Goal: Communication & Community: Answer question/provide support

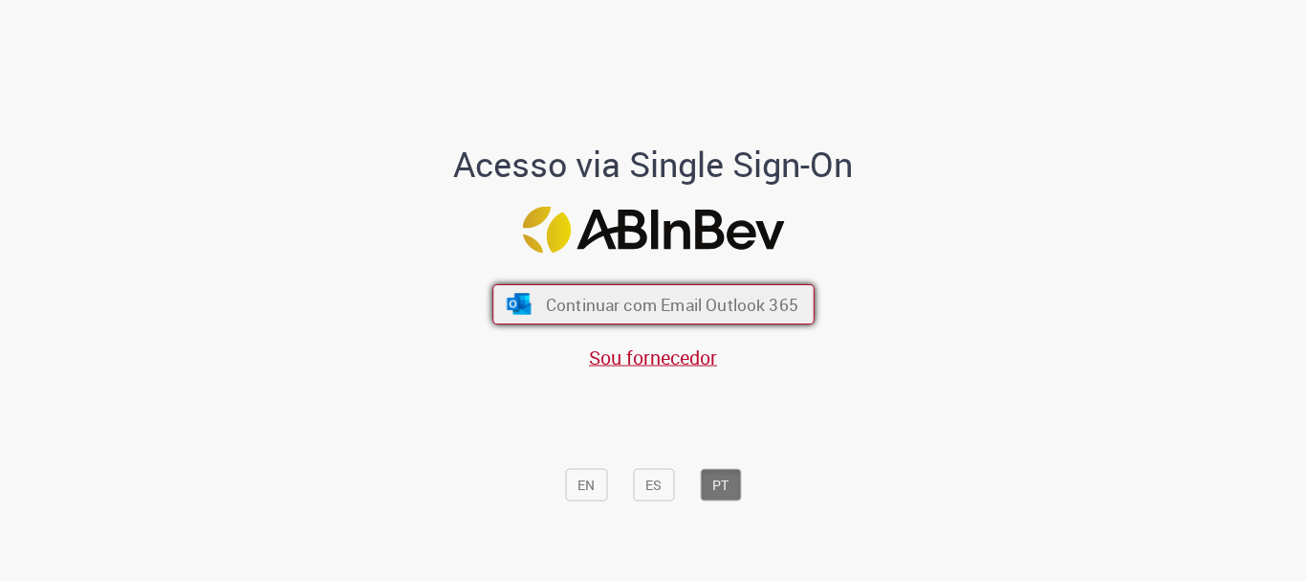
click at [715, 301] on span "Continuar com Email Outlook 365" at bounding box center [671, 305] width 252 height 22
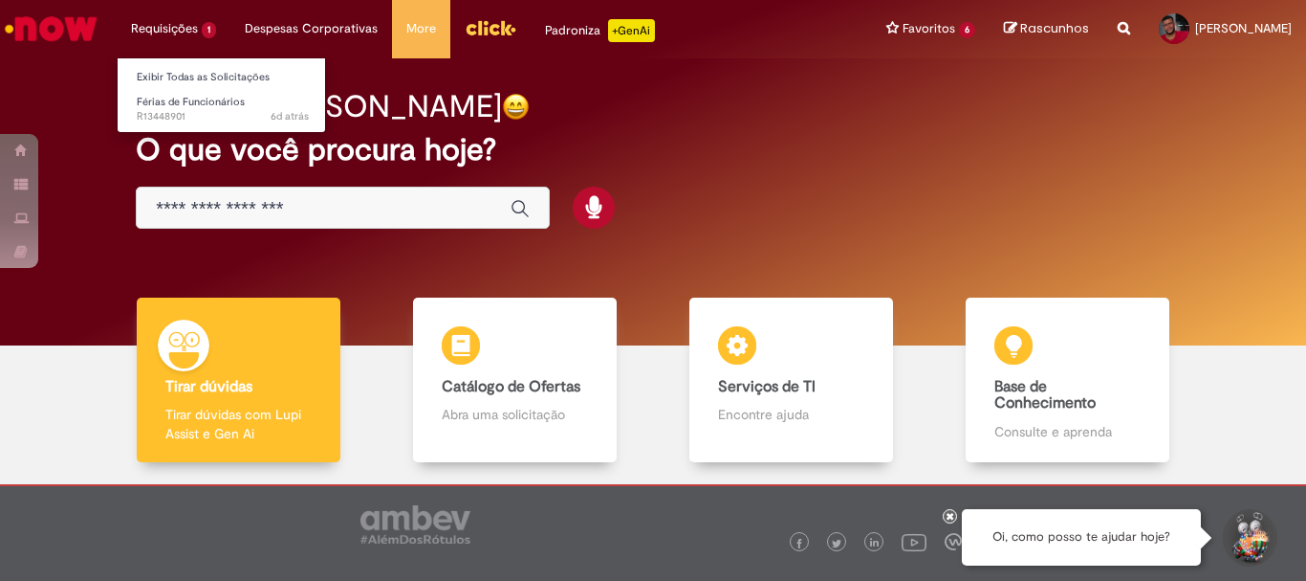
click at [195, 35] on li "Requisições 1 Exibir Todas as Solicitações Férias de Funcionários 6d atrás 6 di…" at bounding box center [174, 28] width 114 height 57
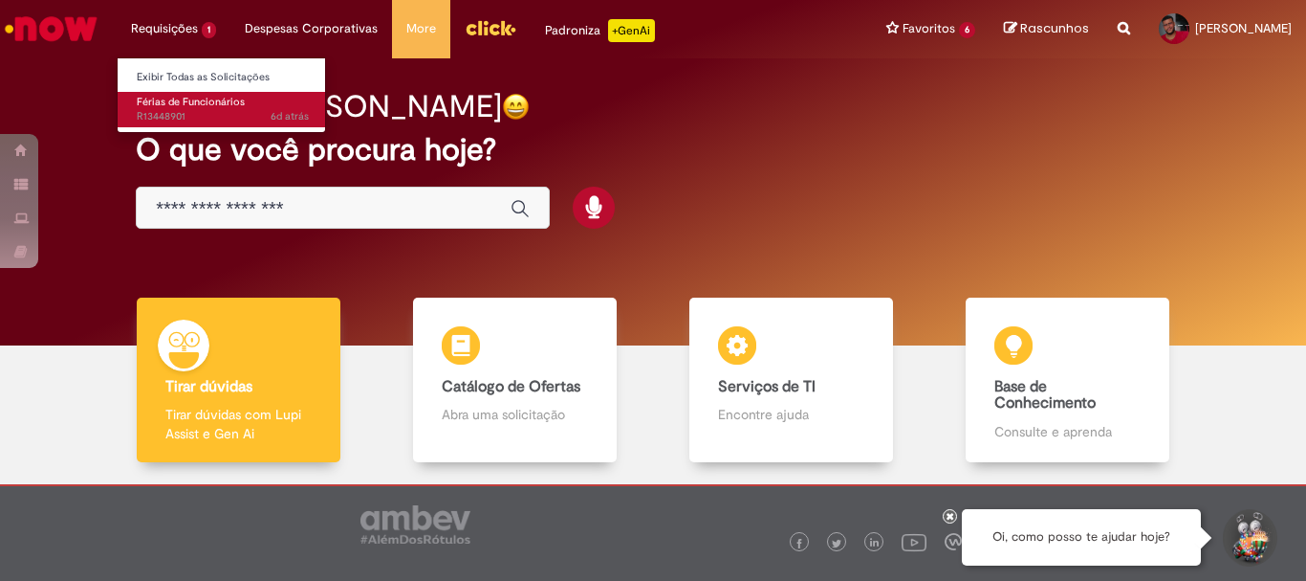
click at [199, 105] on span "Férias de Funcionários" at bounding box center [191, 102] width 108 height 14
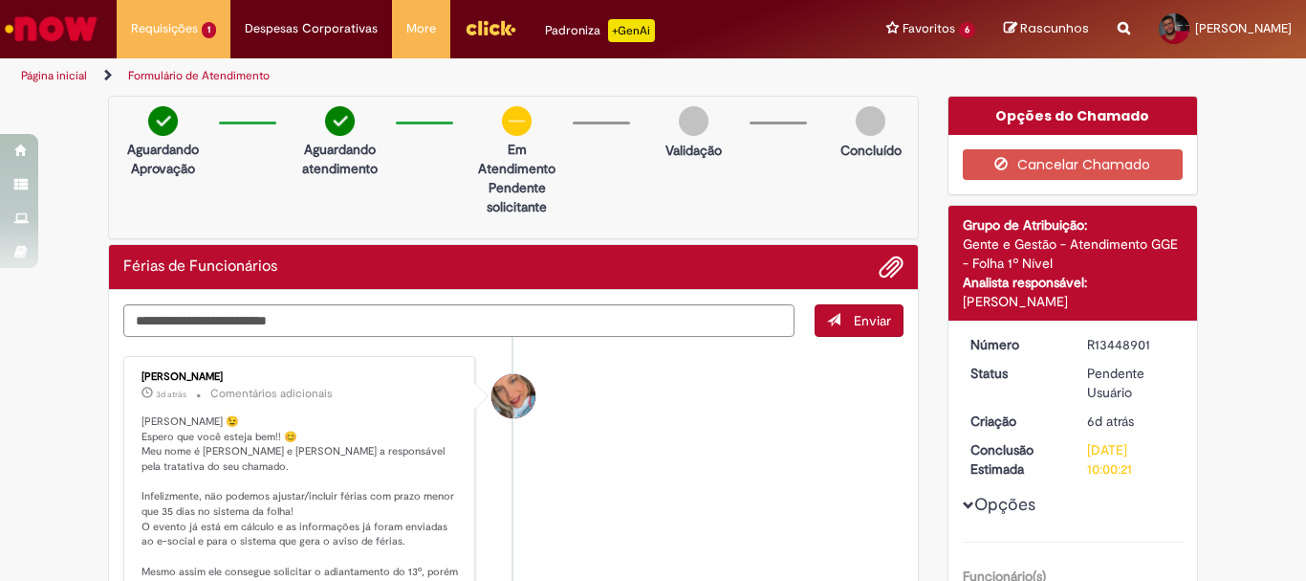
scroll to position [191, 0]
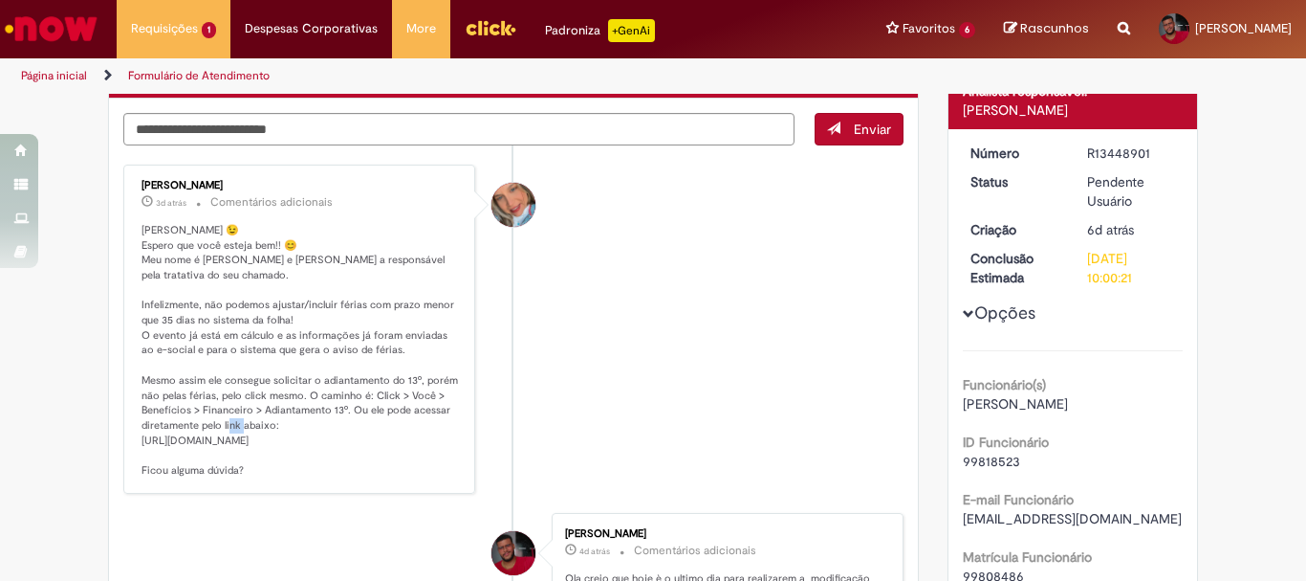
drag, startPoint x: 138, startPoint y: 440, endPoint x: 156, endPoint y: 438, distance: 18.3
click at [156, 438] on p "[PERSON_NAME] 😉 Espero que você esteja bem!! 😊 Meu nome é [PERSON_NAME] e [PERS…" at bounding box center [301, 350] width 318 height 255
drag, startPoint x: 135, startPoint y: 439, endPoint x: 414, endPoint y: 449, distance: 279.4
click at [414, 449] on p "[PERSON_NAME] 😉 Espero que você esteja bem!! 😊 Meu nome é [PERSON_NAME] e [PERS…" at bounding box center [301, 350] width 318 height 255
copy p "tps://ambev.service-now.com/click?id=adiantamento F"
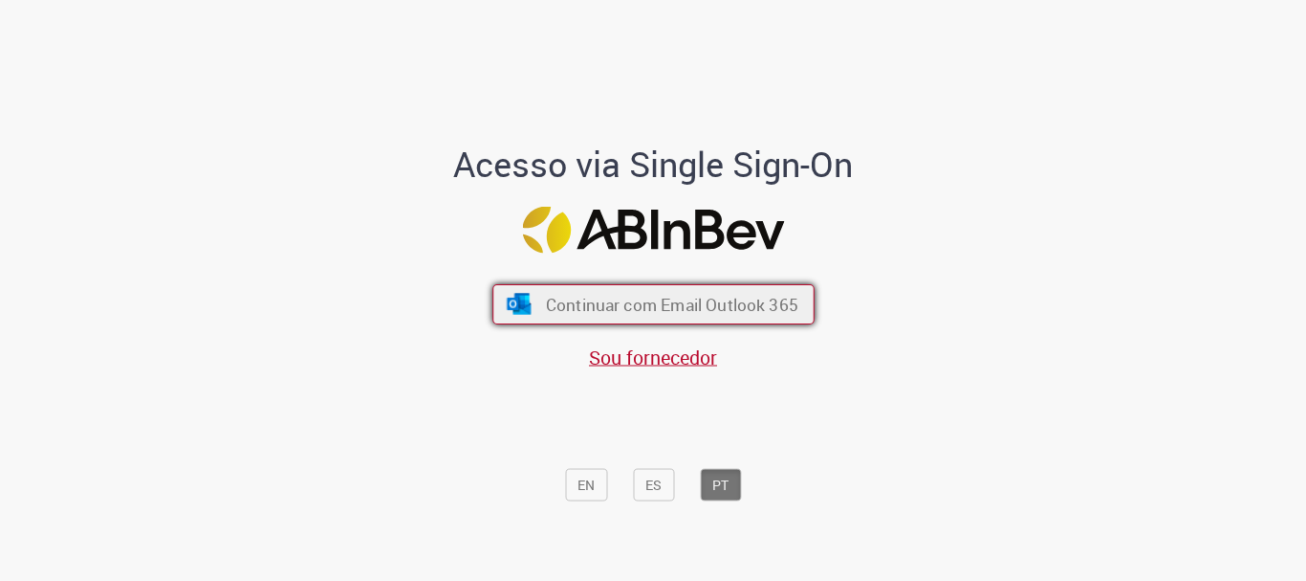
click at [724, 298] on span "Continuar com Email Outlook 365" at bounding box center [671, 305] width 252 height 22
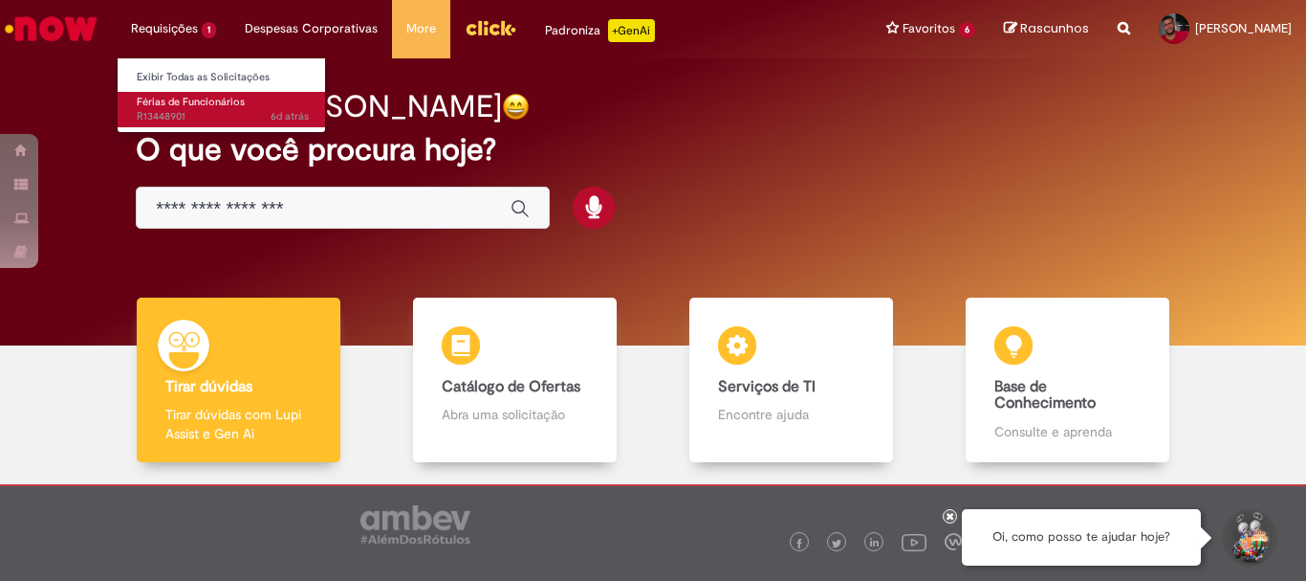
click at [214, 123] on span "6d atrás 6 dias atrás R13448901" at bounding box center [223, 116] width 172 height 15
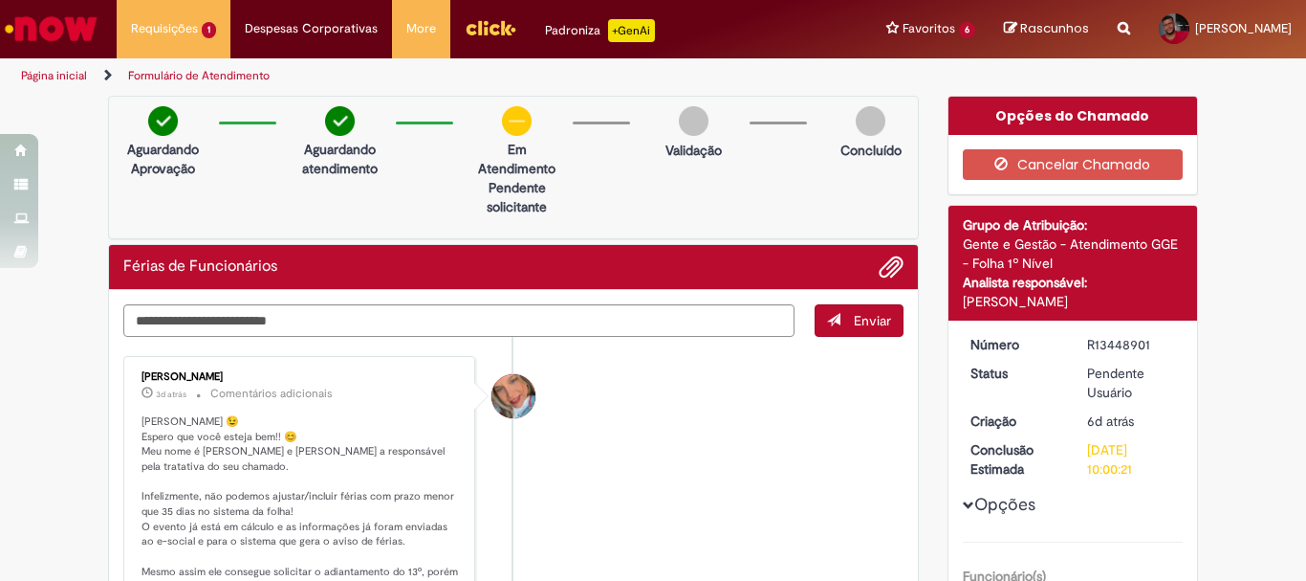
click at [394, 485] on p "[PERSON_NAME] 😉 Espero que você esteja bem!! 😊 Meu nome é [PERSON_NAME] e [PERS…" at bounding box center [301, 541] width 318 height 255
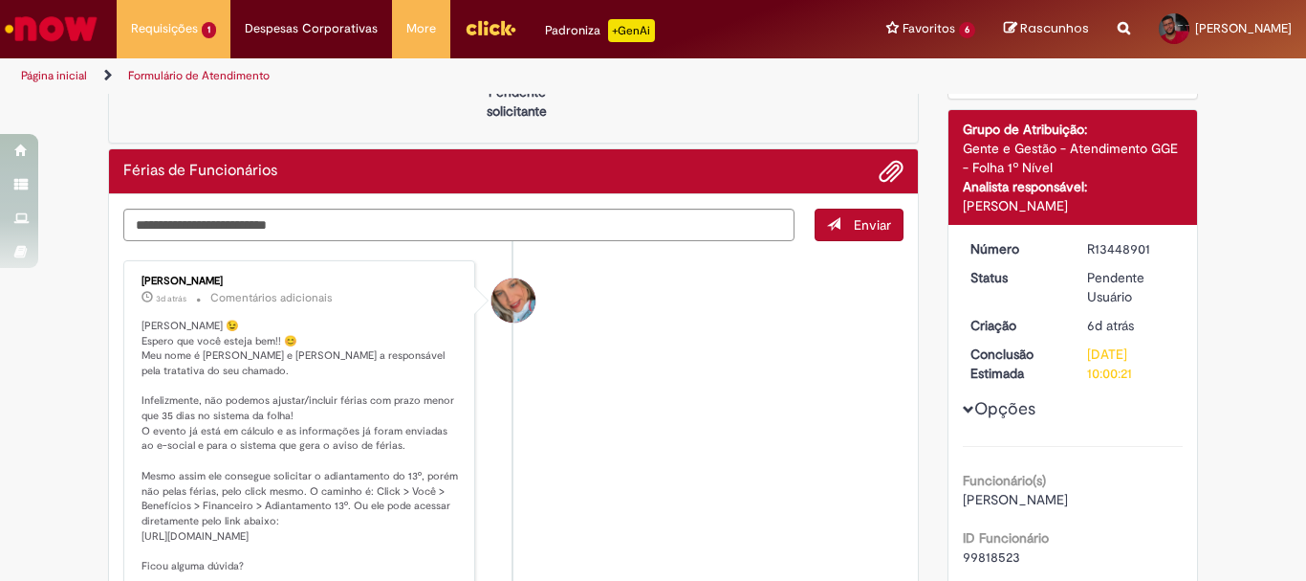
scroll to position [287, 0]
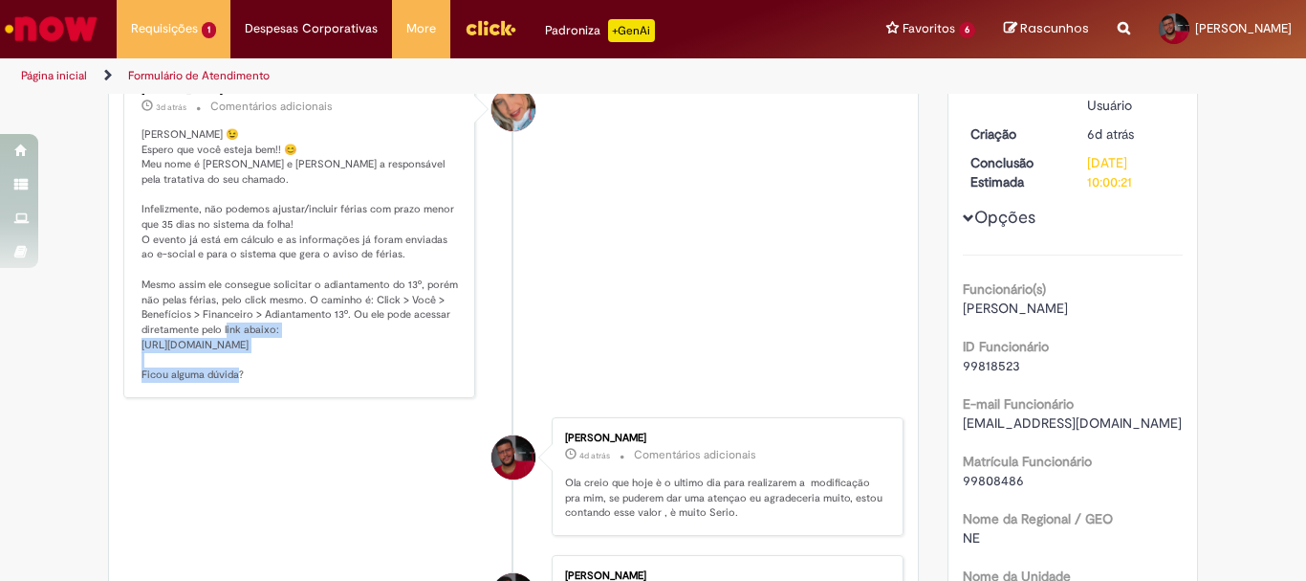
drag, startPoint x: 393, startPoint y: 346, endPoint x: 133, endPoint y: 344, distance: 260.1
click at [133, 344] on div "[PERSON_NAME] 3d atrás 3 dias atrás Comentários adicionais [PERSON_NAME] 😉 Espe…" at bounding box center [299, 234] width 340 height 318
copy p "tps://[DOMAIN_NAME][URL]"
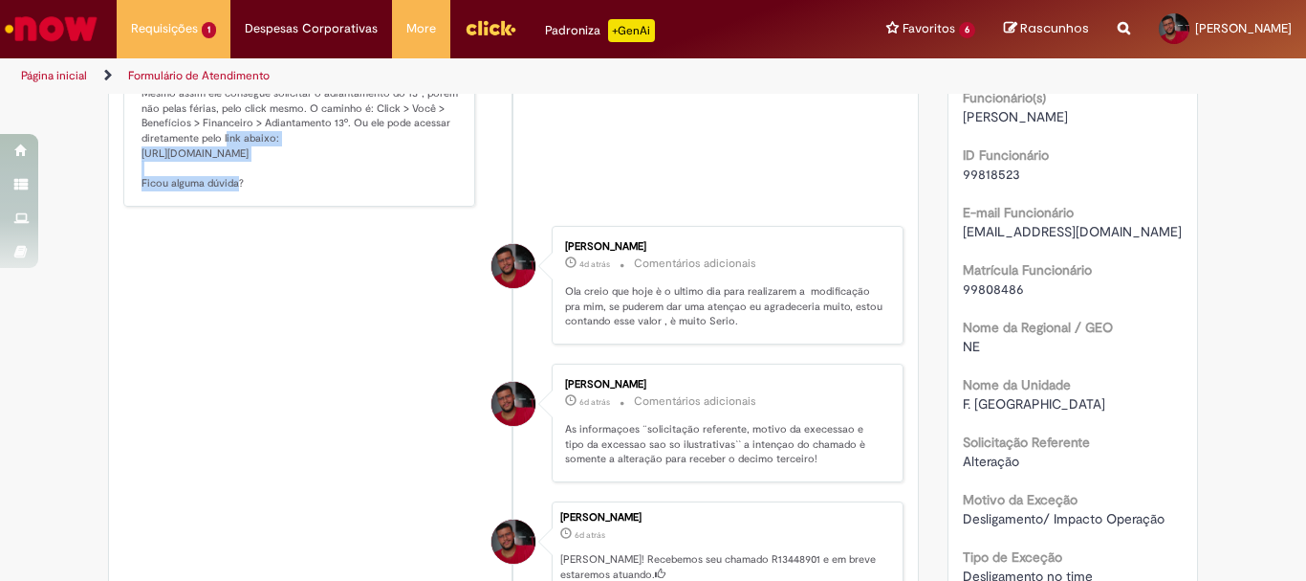
scroll to position [0, 0]
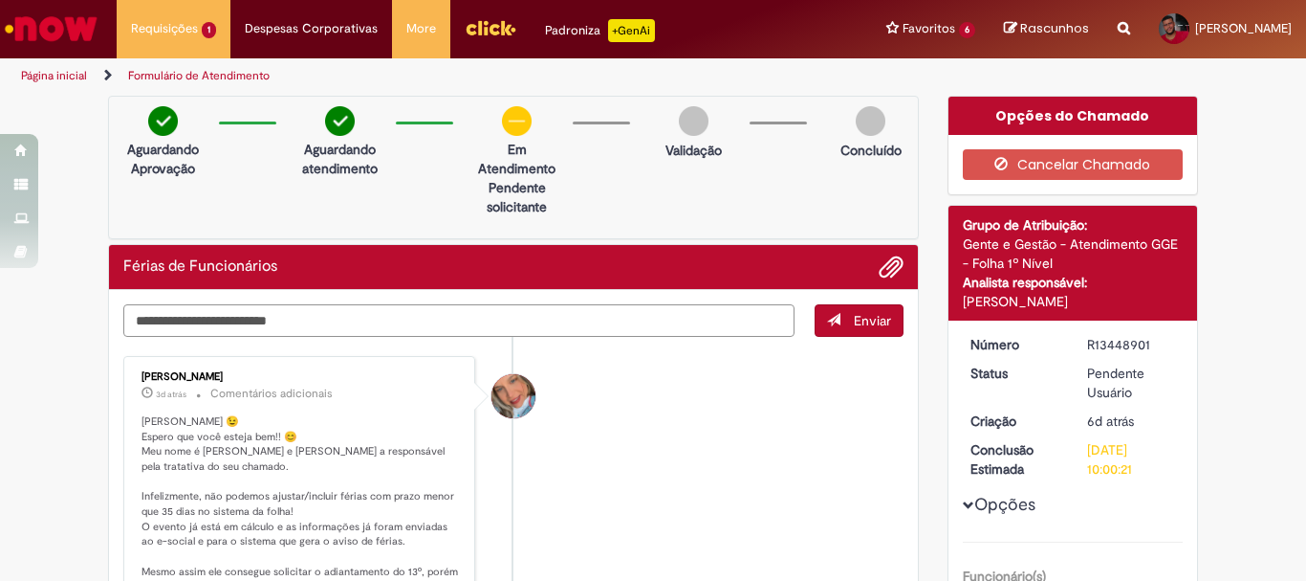
drag, startPoint x: 498, startPoint y: 322, endPoint x: 473, endPoint y: 337, distance: 28.7
click at [490, 327] on textarea "Digite sua mensagem aqui..." at bounding box center [458, 320] width 671 height 33
type textarea "*"
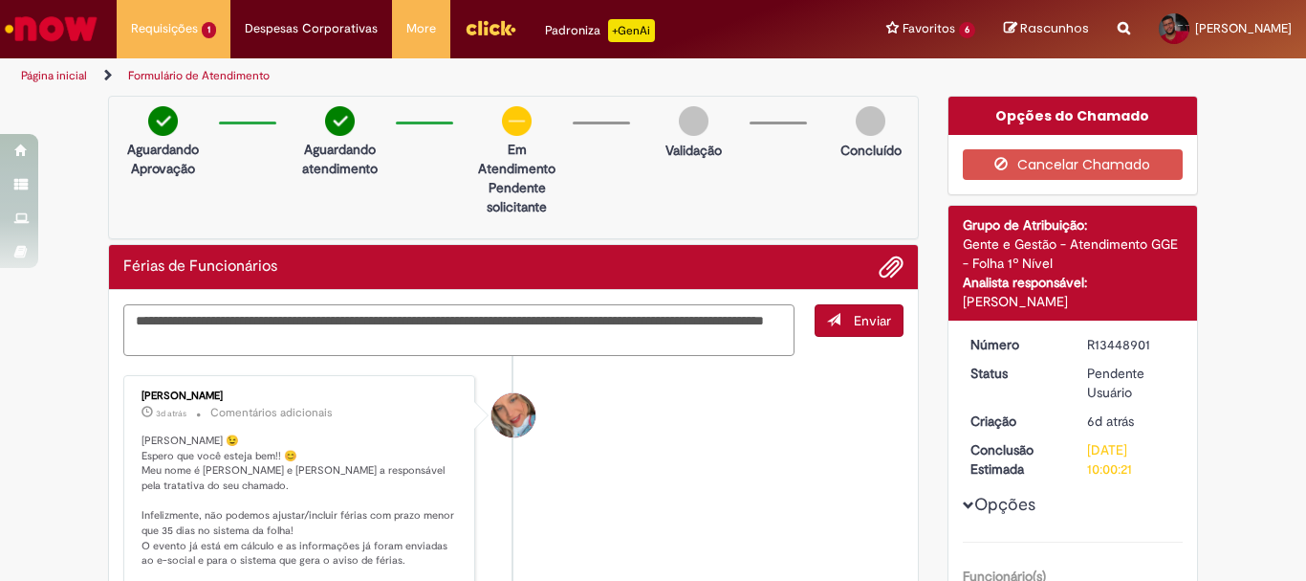
type textarea "**********"
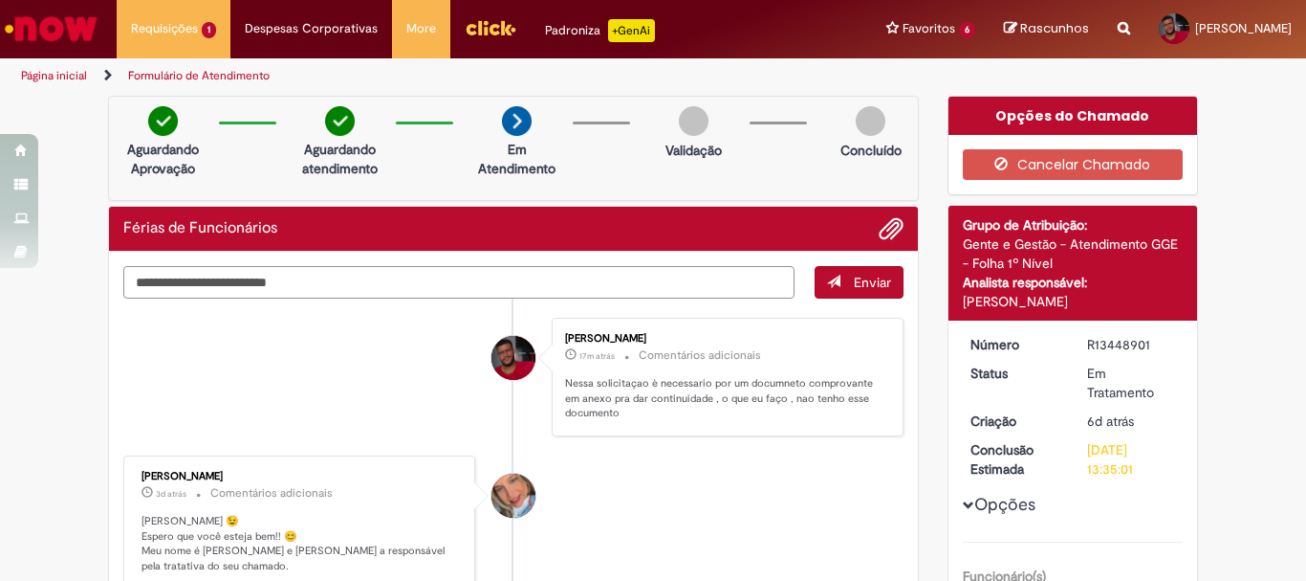
scroll to position [191, 0]
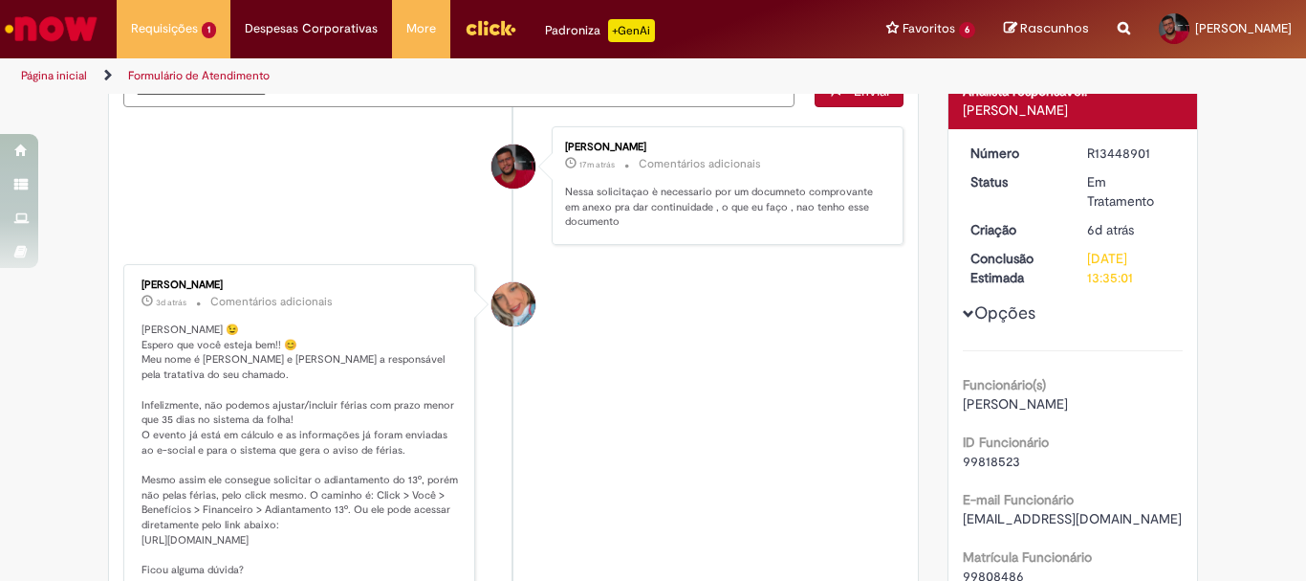
click at [499, 319] on div "Jacqueline Andrade Galani" at bounding box center [514, 304] width 44 height 44
click at [500, 309] on div "Jacqueline Andrade Galani" at bounding box center [514, 304] width 44 height 44
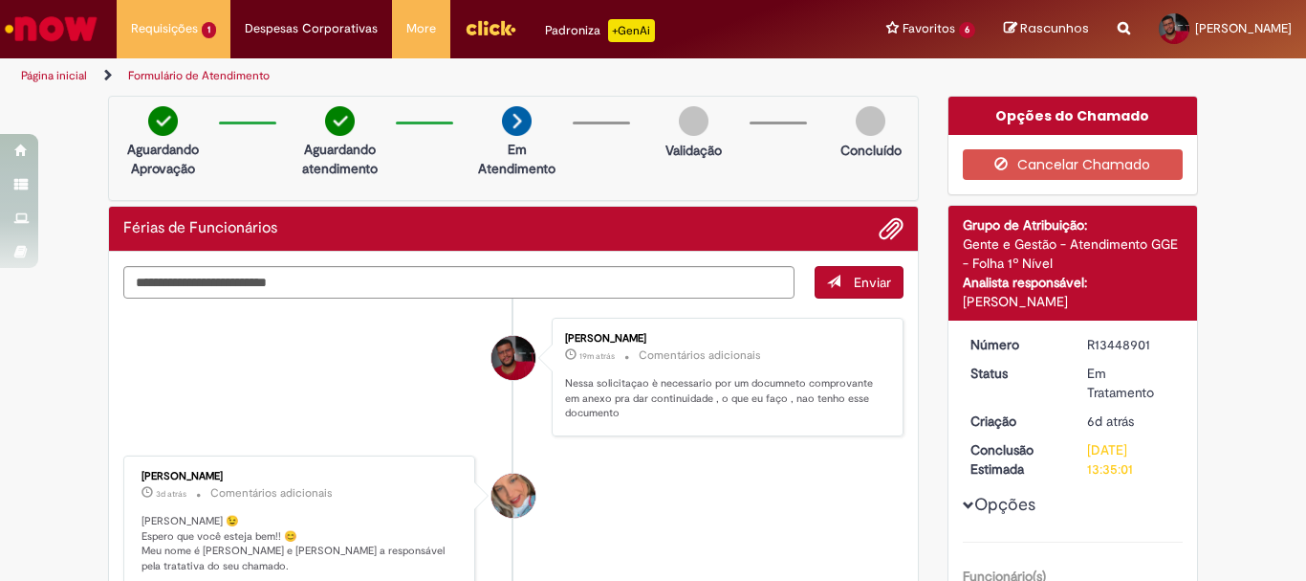
scroll to position [96, 0]
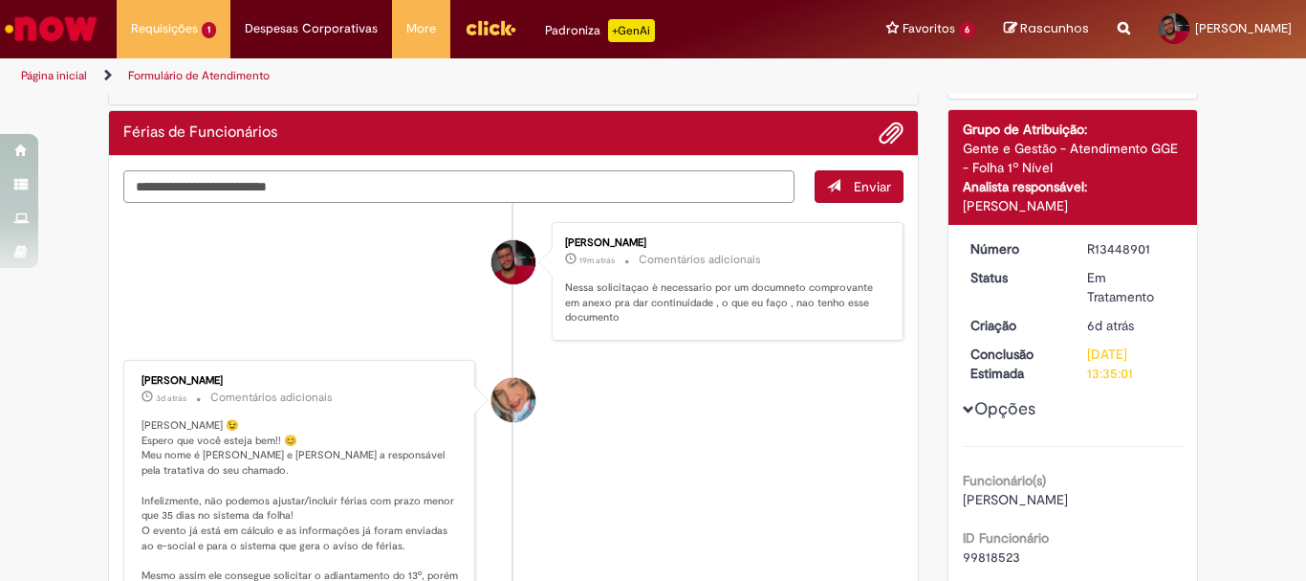
click at [412, 191] on textarea "Digite sua mensagem aqui..." at bounding box center [458, 186] width 671 height 33
click at [674, 184] on textarea "Digite sua mensagem aqui..." at bounding box center [458, 186] width 671 height 33
type textarea "*"
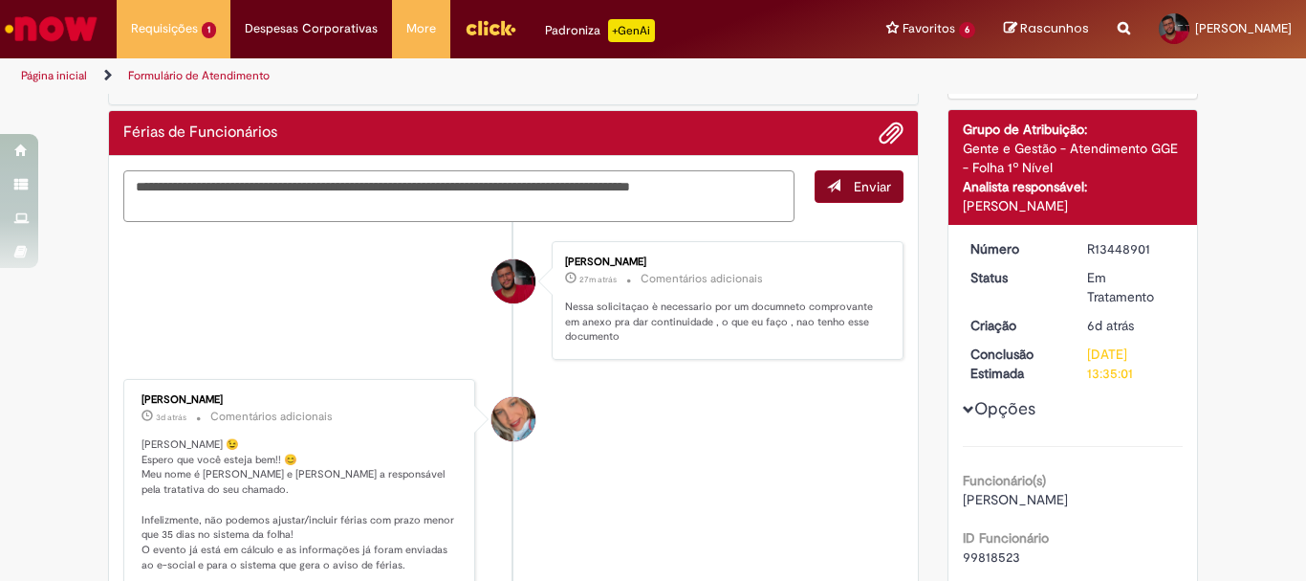
type textarea "**********"
click at [835, 191] on button "Enviar" at bounding box center [859, 186] width 89 height 33
